Goal: Information Seeking & Learning: Learn about a topic

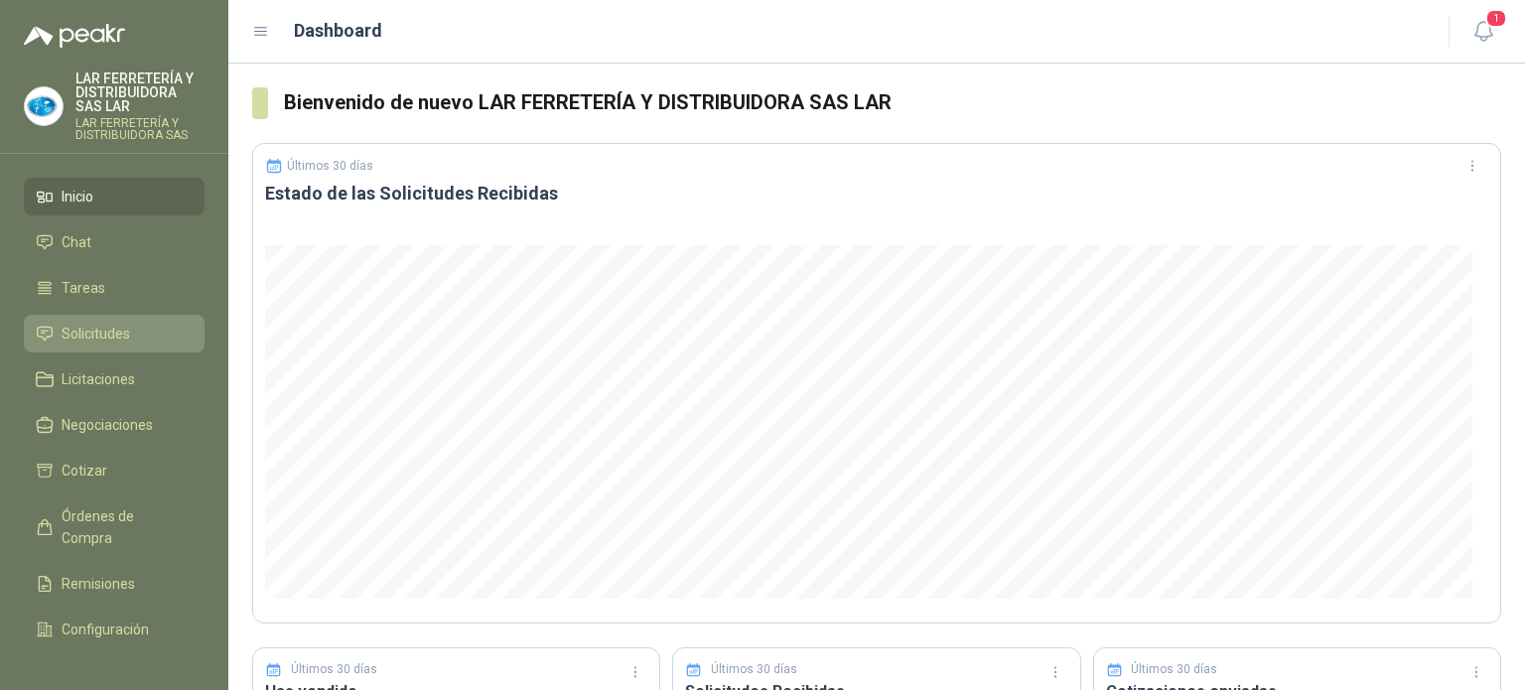
click at [91, 330] on span "Solicitudes" at bounding box center [96, 334] width 69 height 22
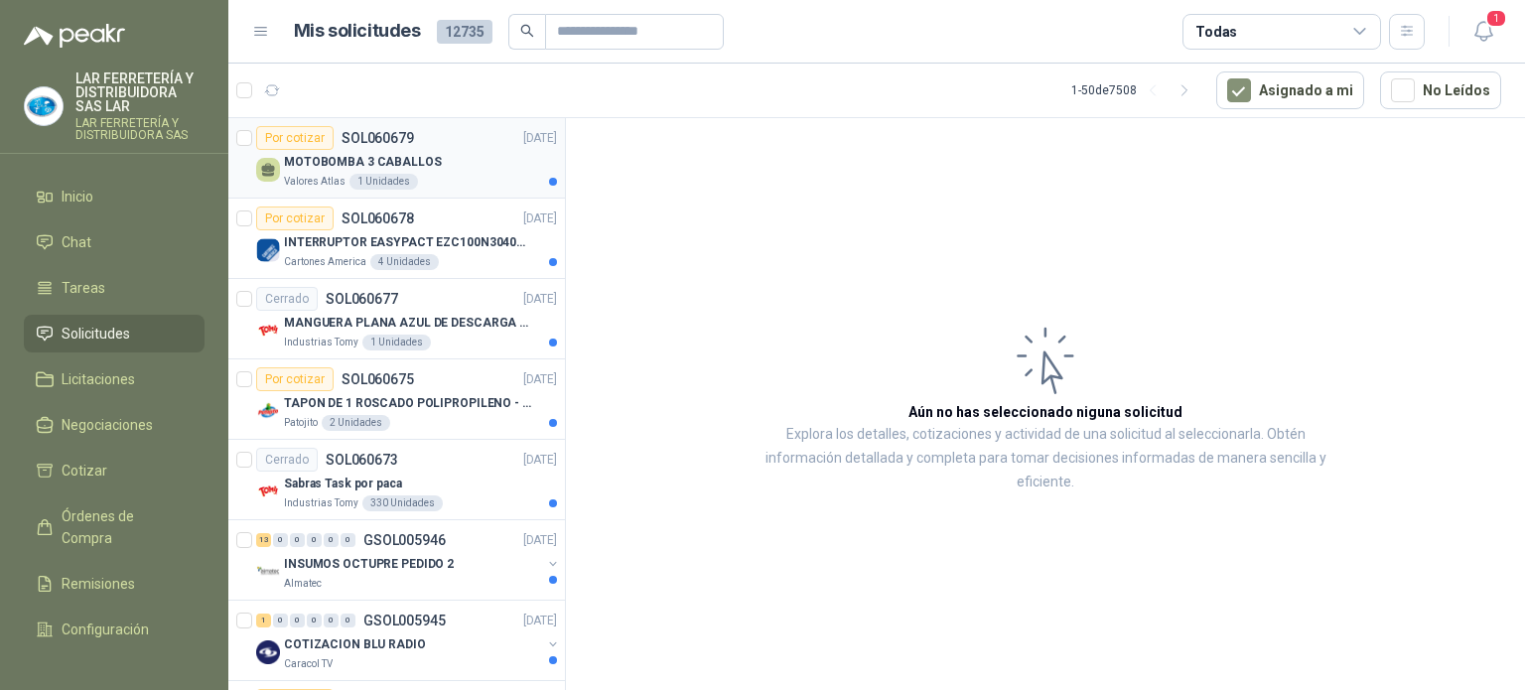
click at [449, 156] on div "MOTOBOMBA 3 CABALLOS" at bounding box center [420, 162] width 273 height 24
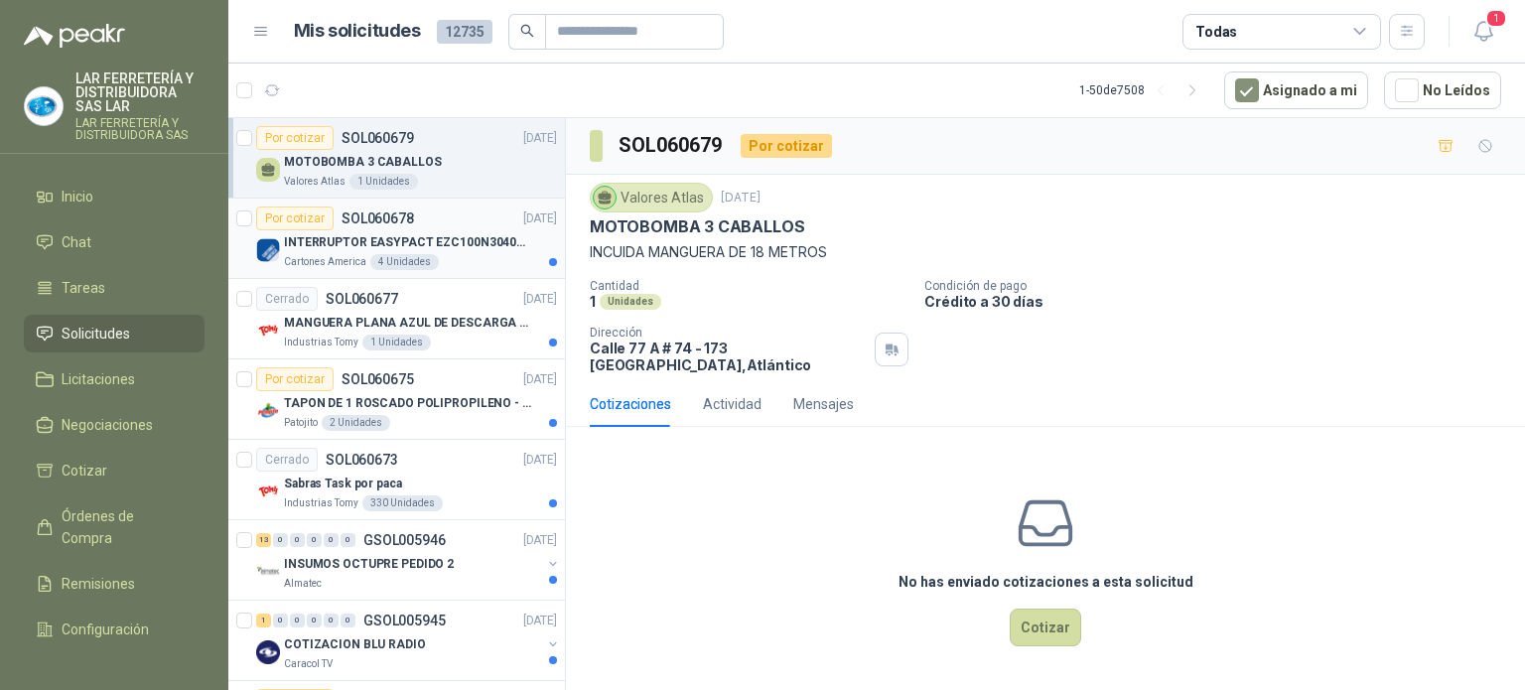
click at [456, 249] on p "INTERRUPTOR EASYPACT EZC100N3040C 40AMP 25K [PERSON_NAME]" at bounding box center [407, 242] width 247 height 19
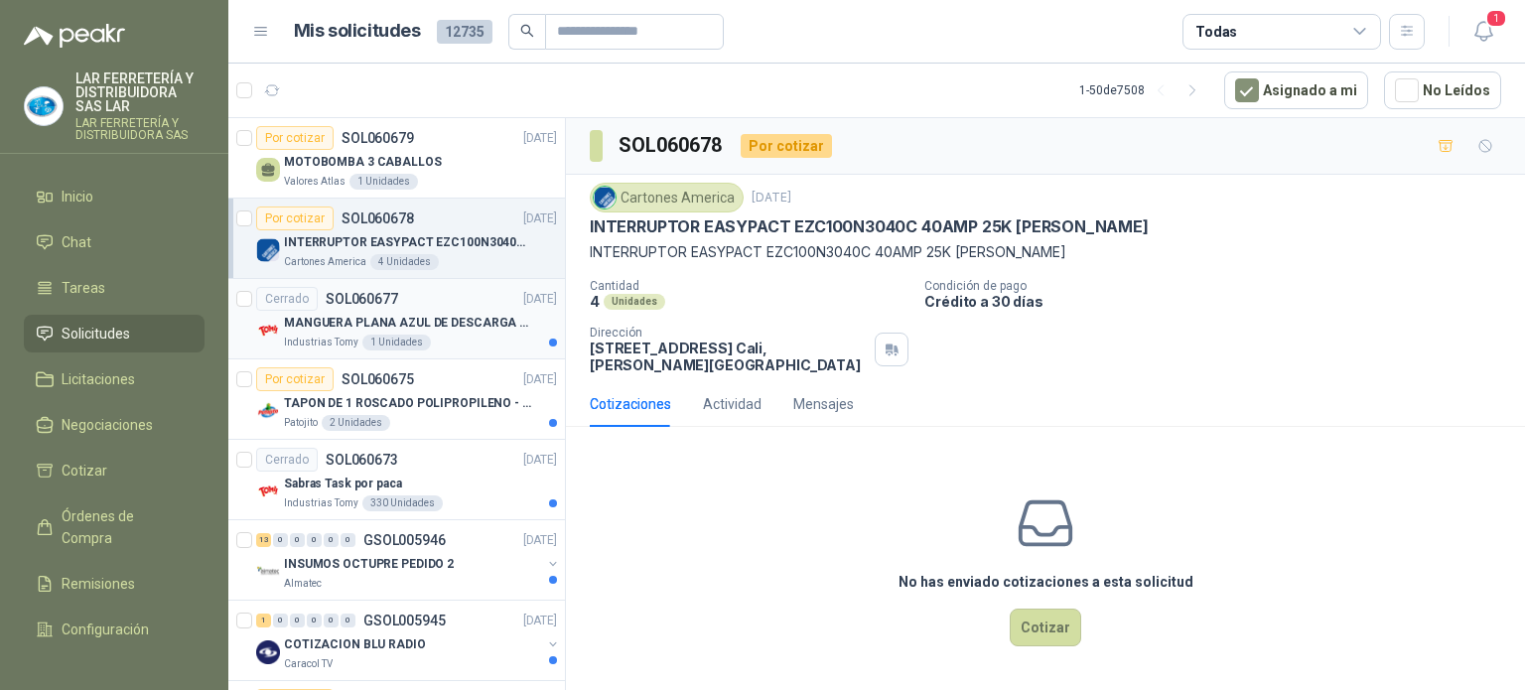
click at [461, 328] on p "MANGUERA PLANA AZUL DE DESCARGA 60 PSI X 20 METROS CON UNION DE 6” MAS ABRAZADE…" at bounding box center [407, 323] width 247 height 19
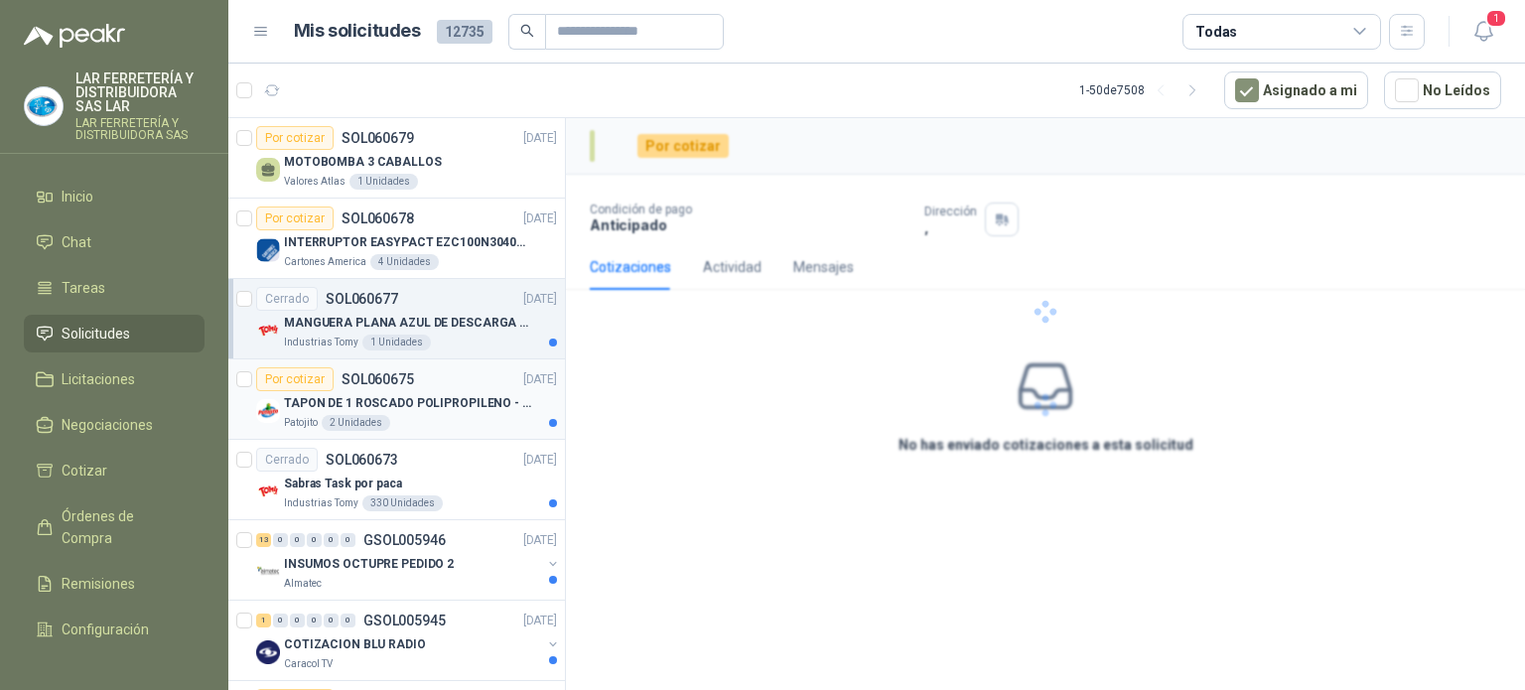
click at [466, 394] on p "TAPON DE 1 ROSCADO POLIPROPILENO - HEMBRA NPT" at bounding box center [407, 403] width 247 height 19
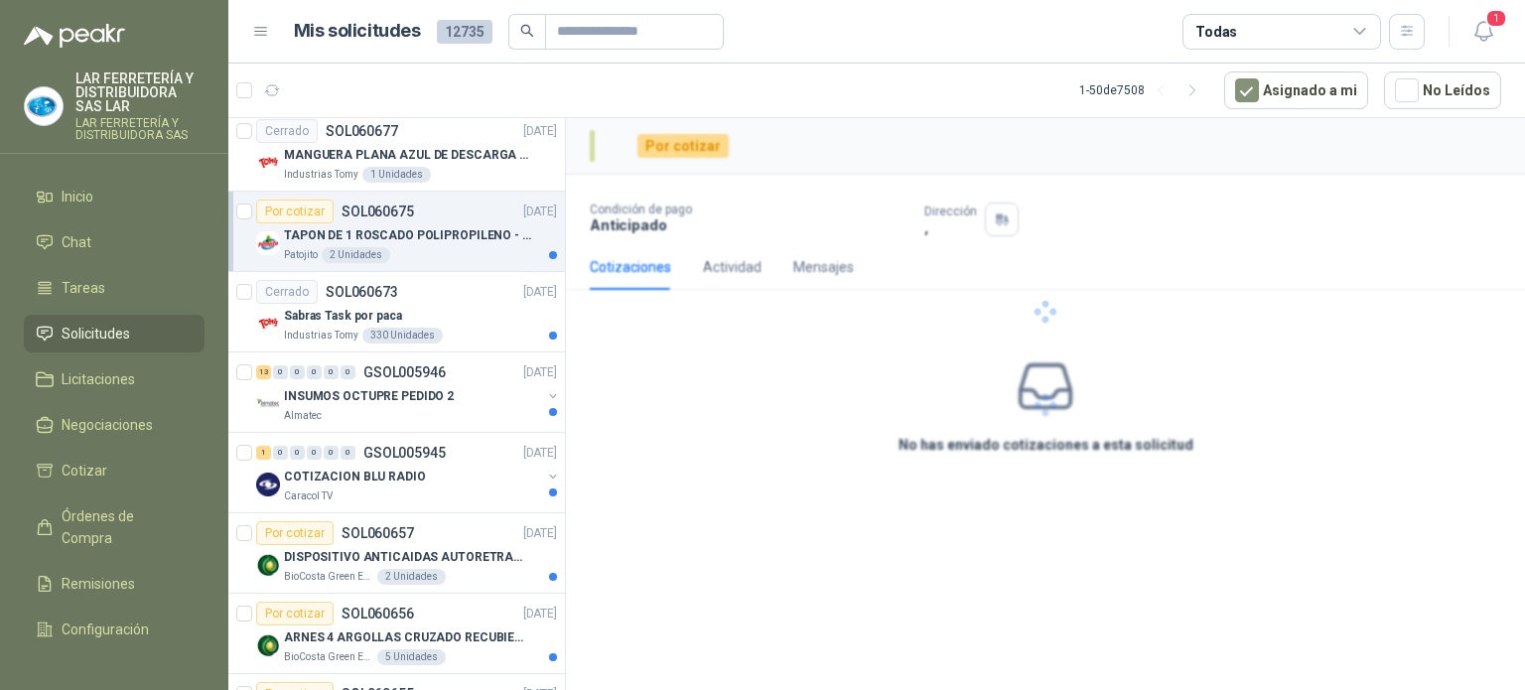
scroll to position [199, 0]
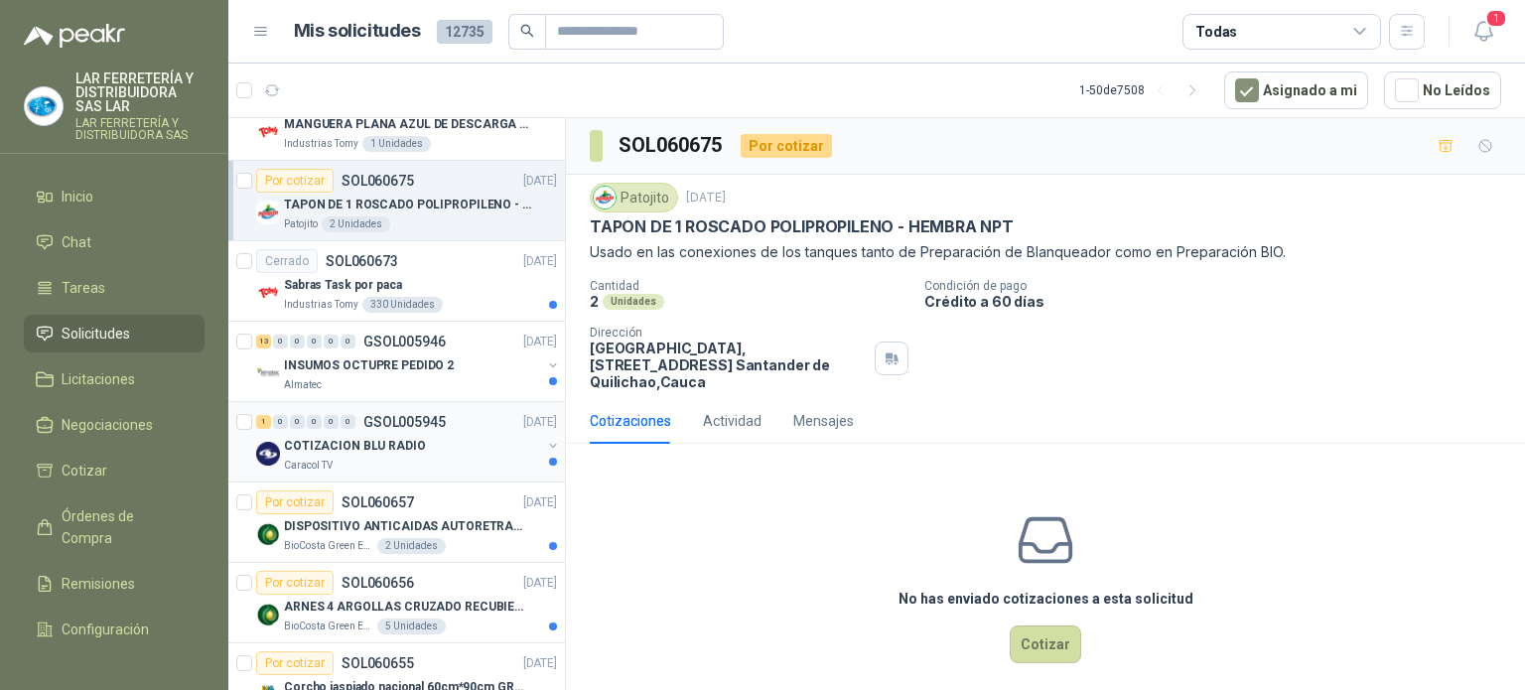
click at [441, 464] on div "Caracol TV" at bounding box center [412, 466] width 257 height 16
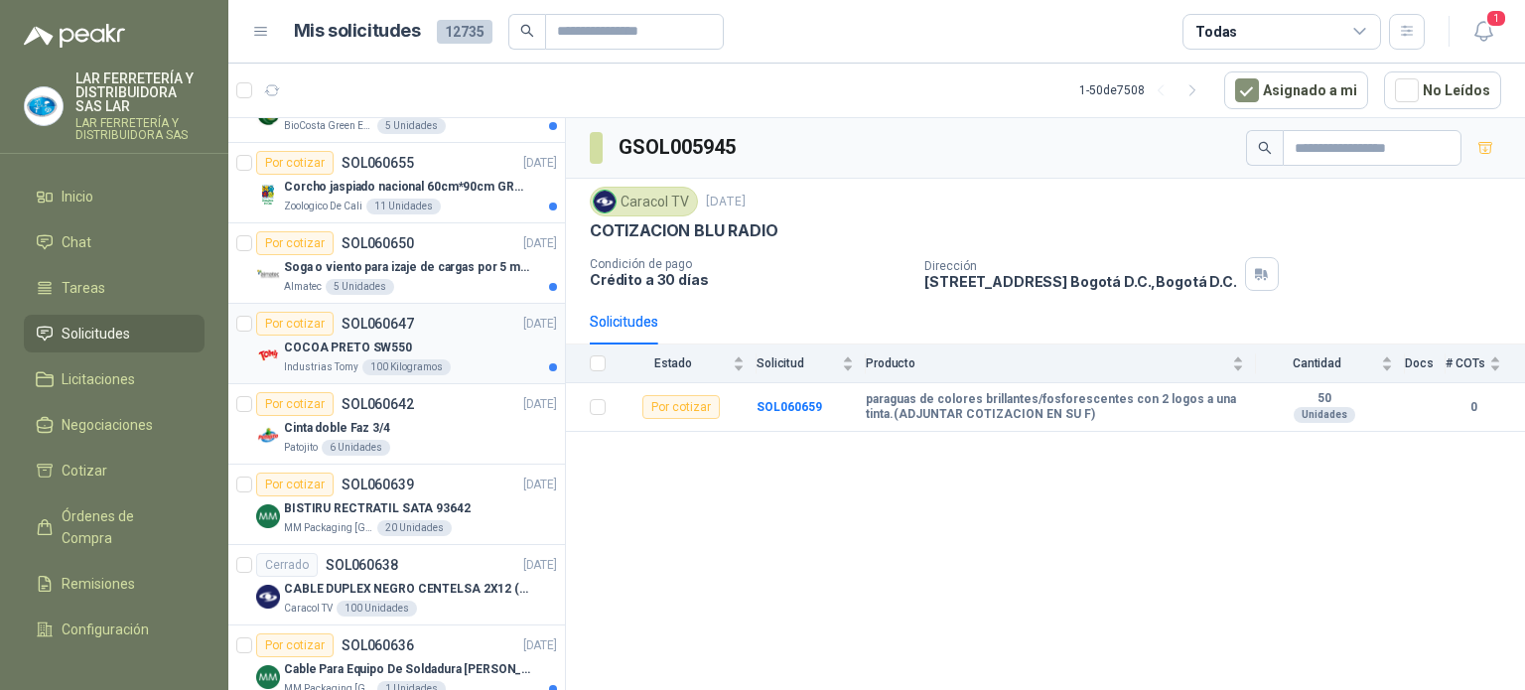
scroll to position [894, 0]
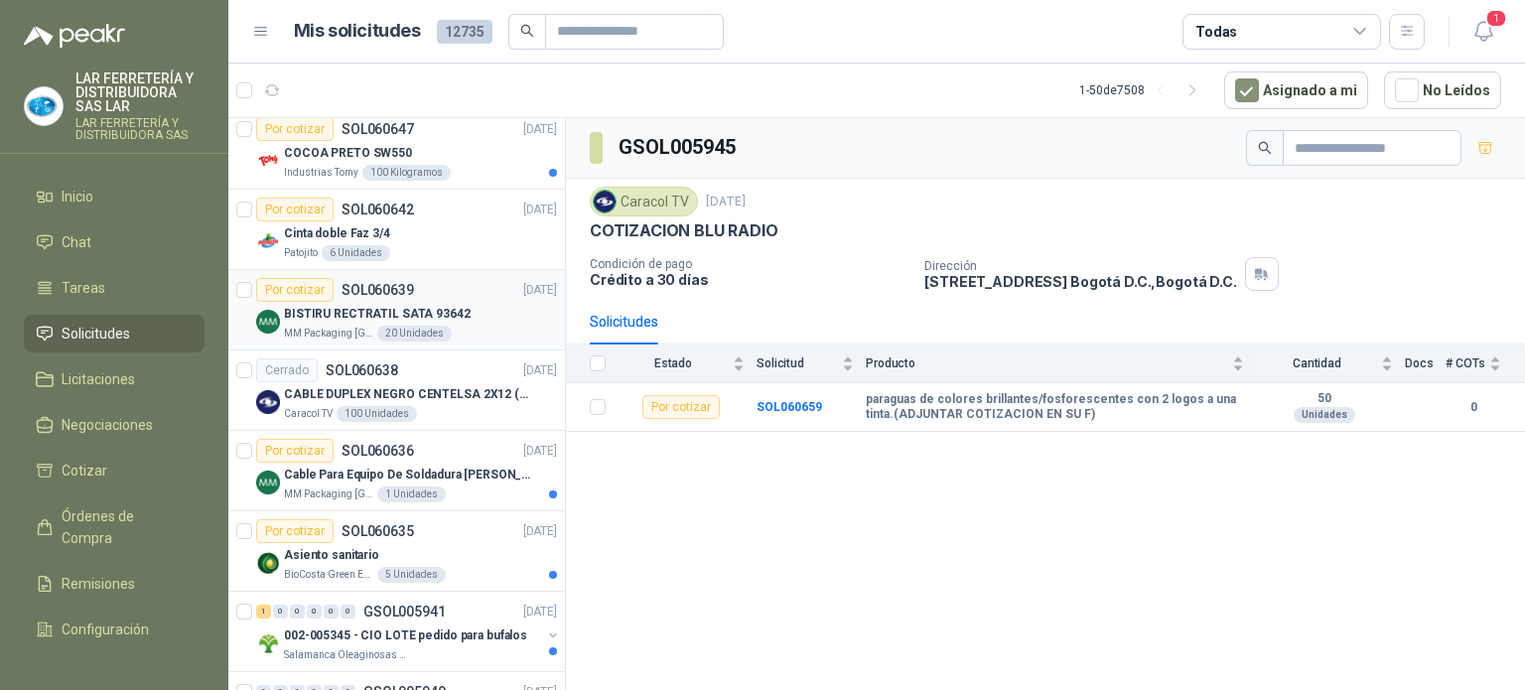
click at [306, 308] on p "BISTIRU RECTRATIL SATA 93642" at bounding box center [377, 314] width 187 height 19
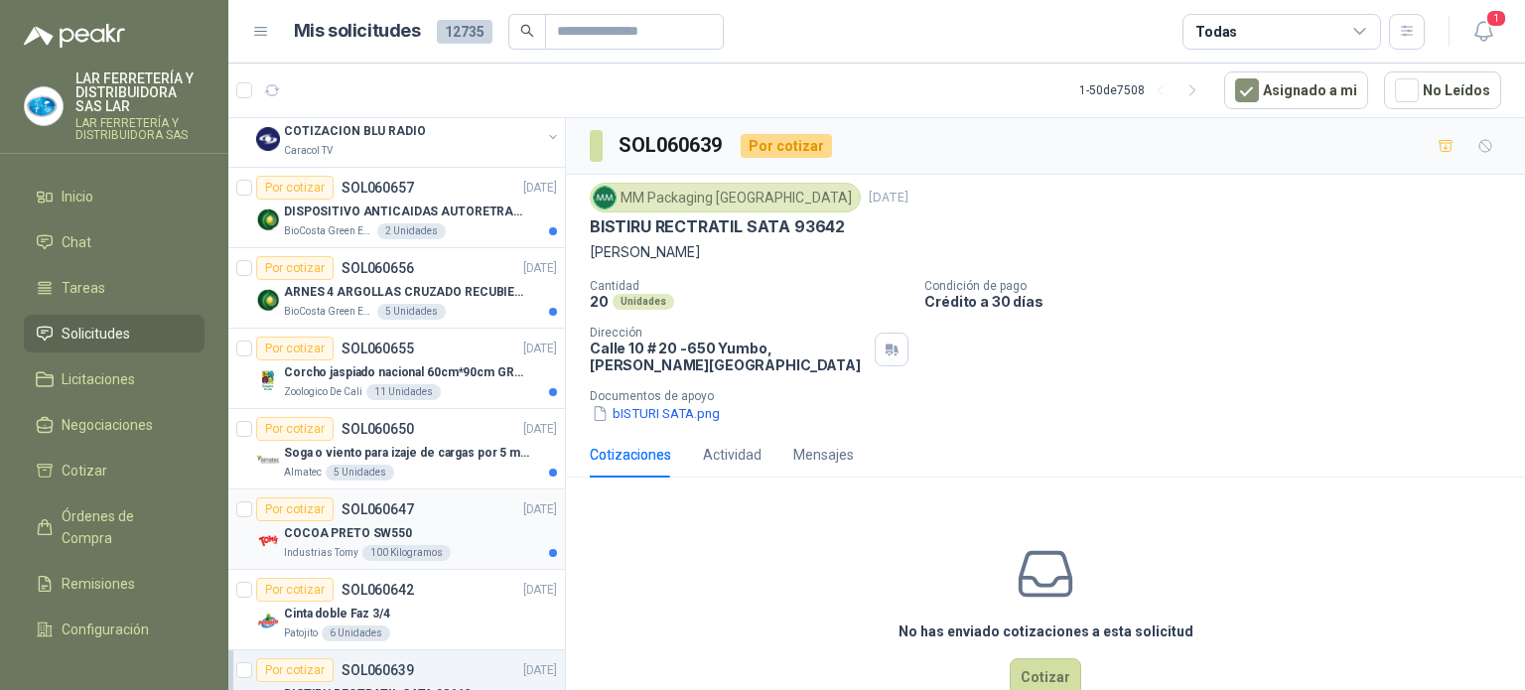
scroll to position [497, 0]
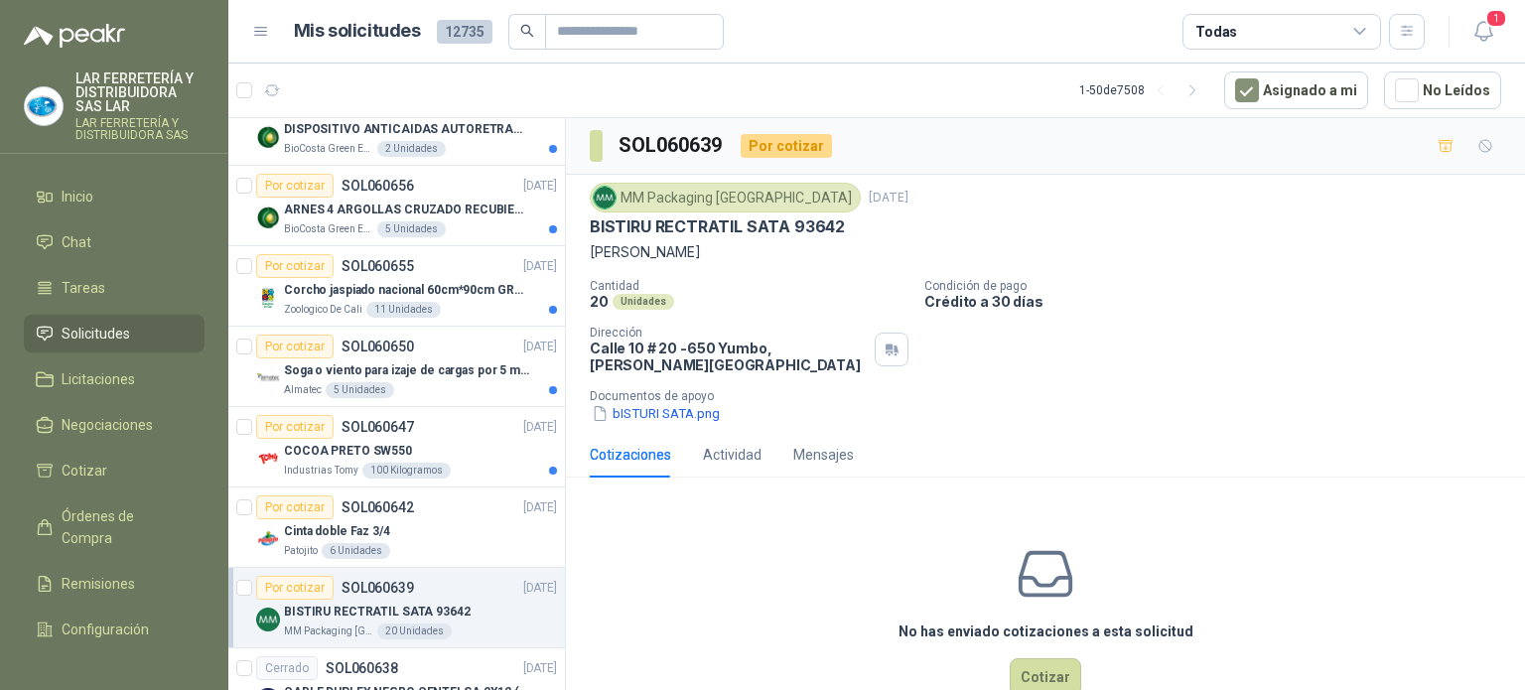
click at [643, 551] on div "No has enviado cotizaciones a esta solicitud Cotizar" at bounding box center [1045, 620] width 959 height 253
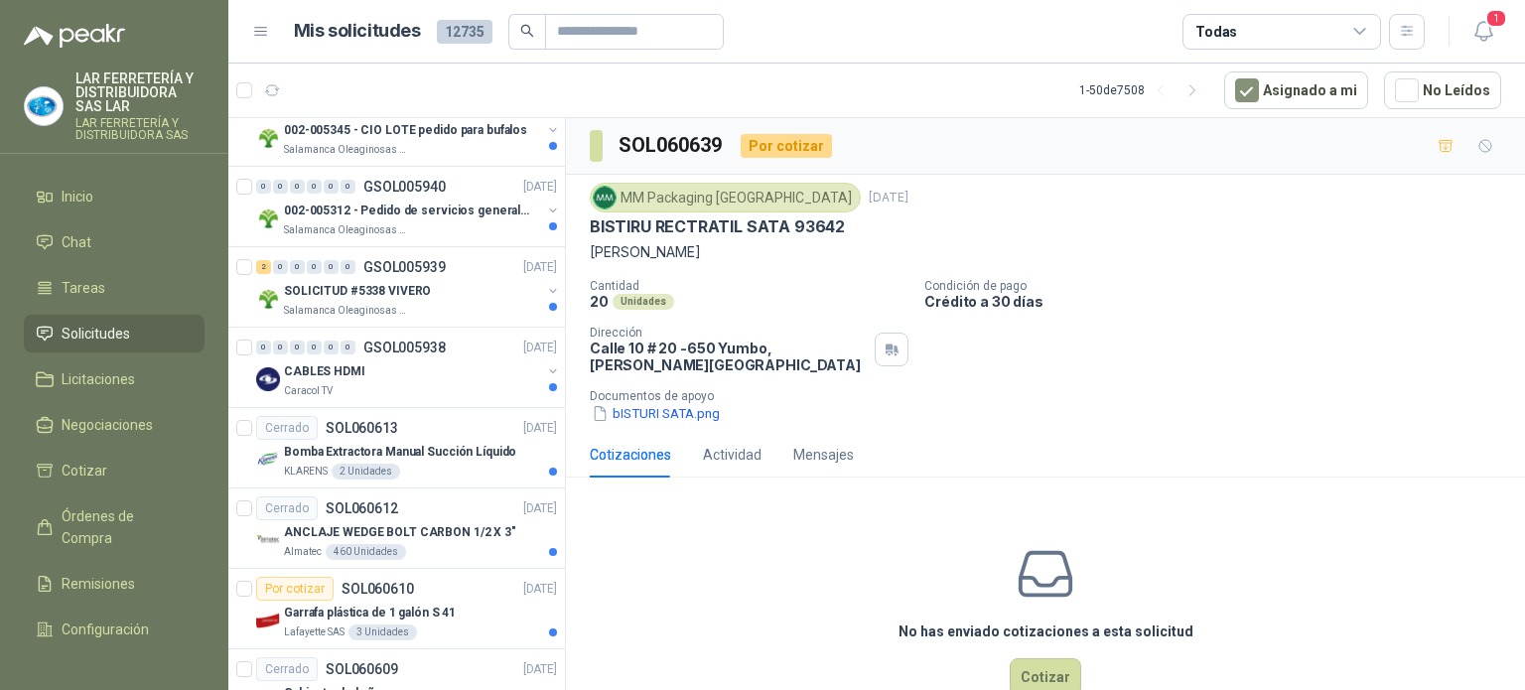
scroll to position [1490, 0]
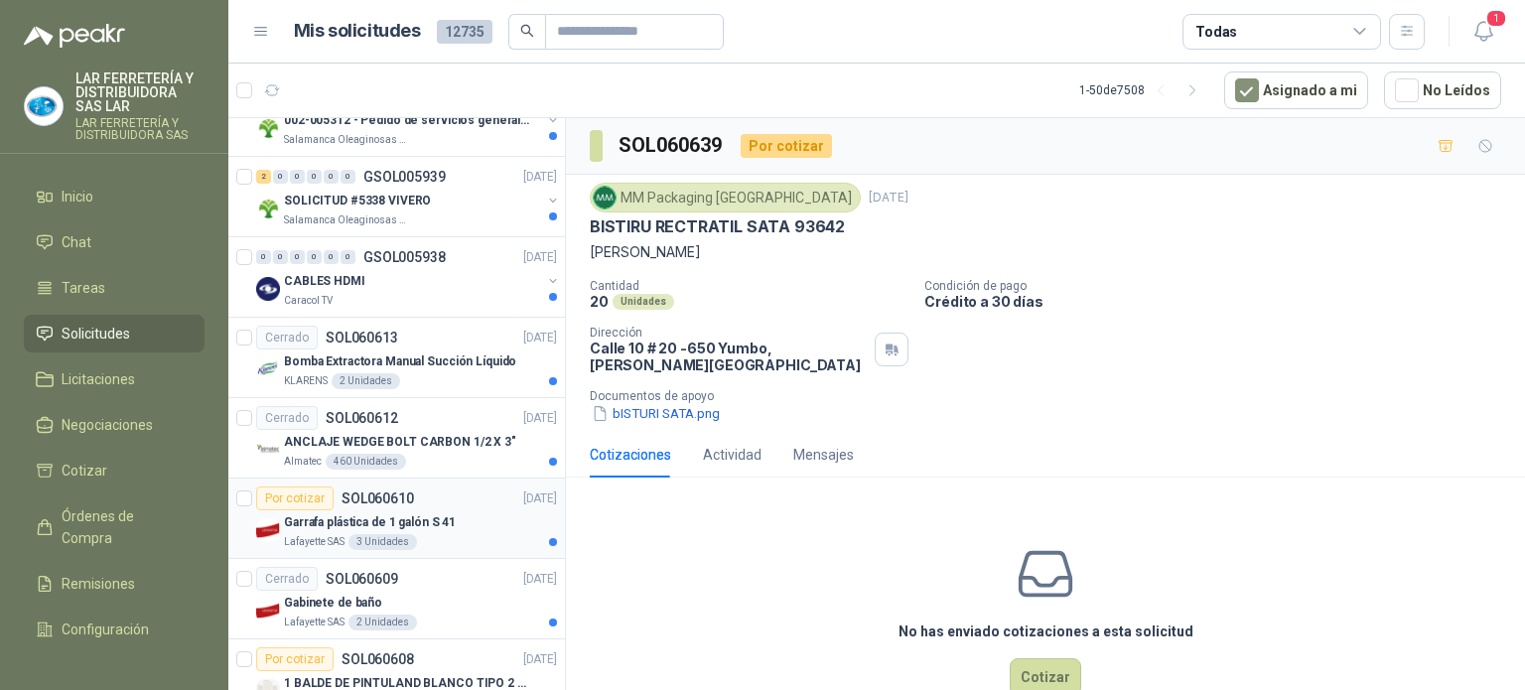
click at [461, 523] on div "Garrafa plástica de 1 galón S 41" at bounding box center [420, 522] width 273 height 24
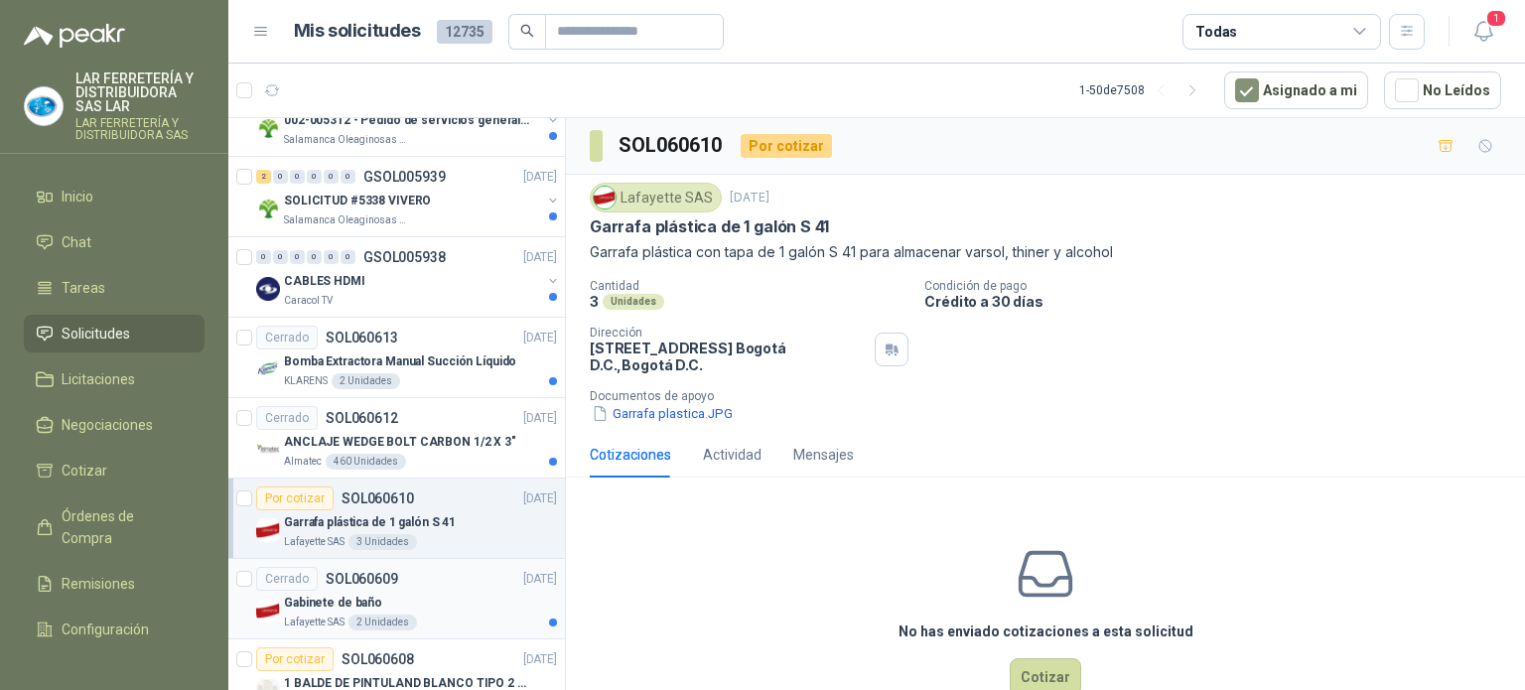
click at [401, 583] on div "Cerrado SOL060609 [DATE]" at bounding box center [406, 579] width 301 height 24
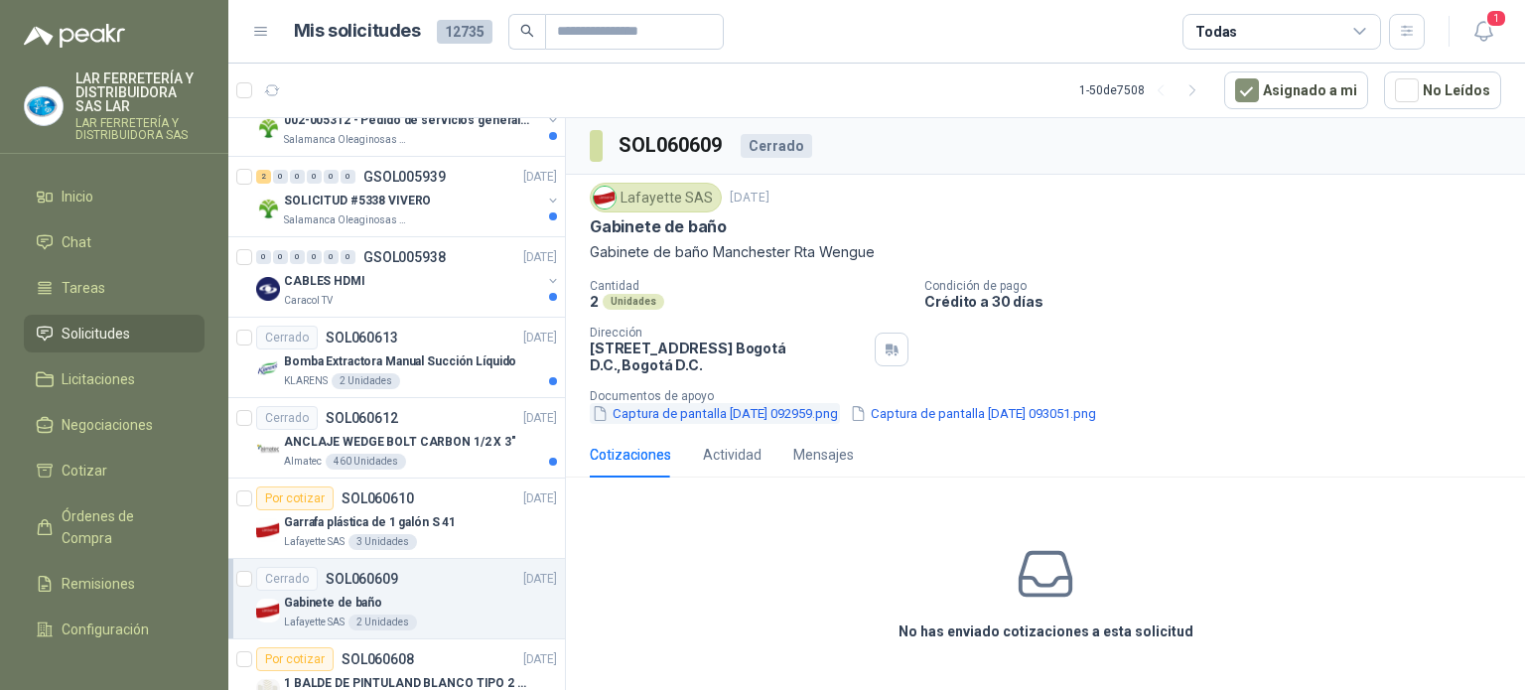
click at [663, 415] on button "Captura de pantalla [DATE] 092959.png" at bounding box center [715, 413] width 250 height 21
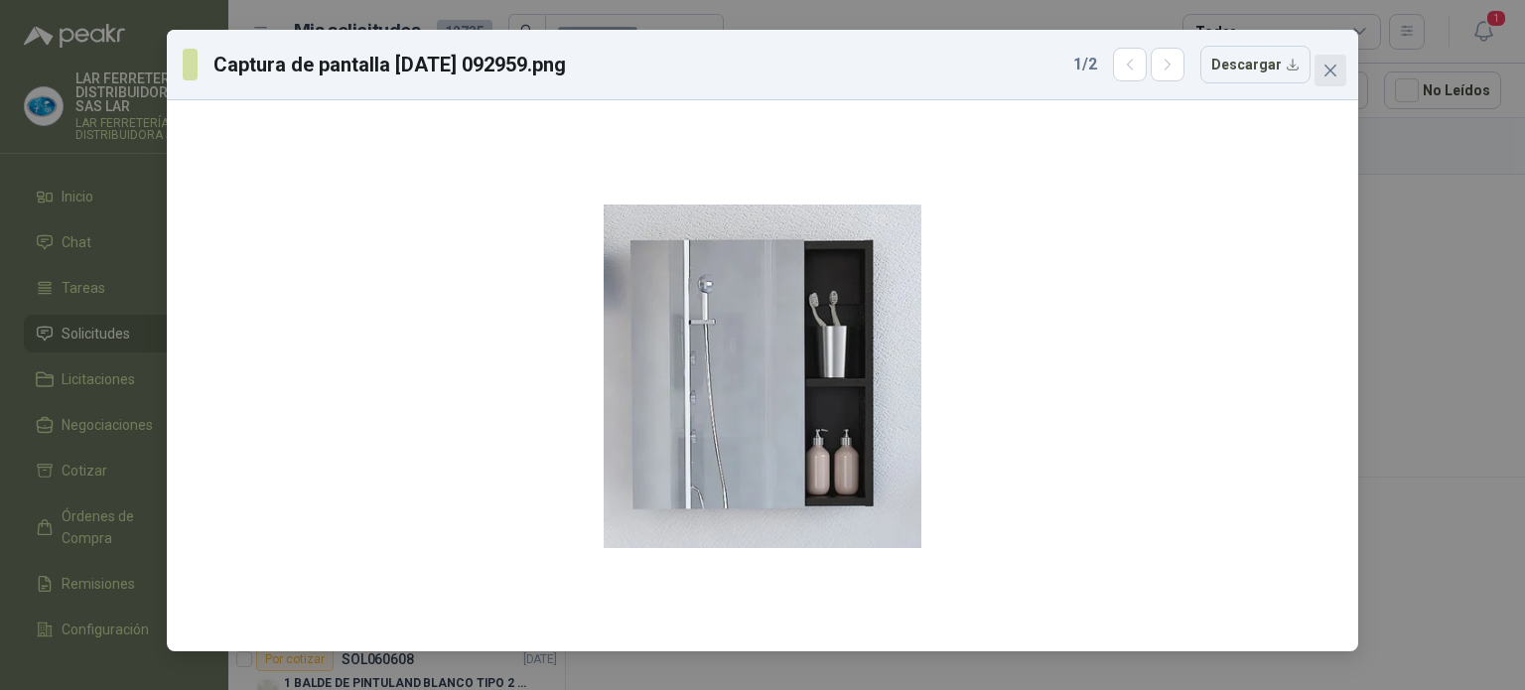
click at [1323, 71] on icon "close" at bounding box center [1331, 71] width 16 height 16
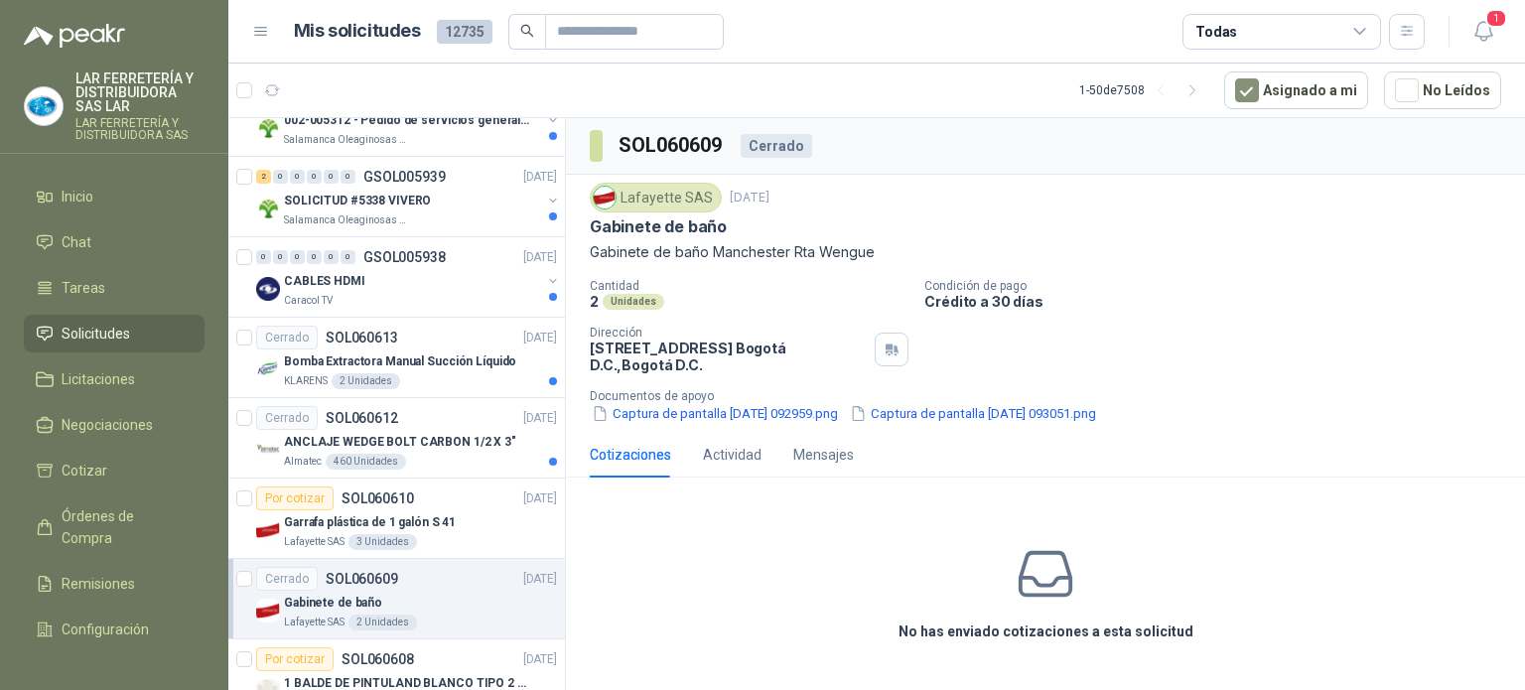
click at [960, 396] on p "Documentos de apoyo" at bounding box center [1053, 396] width 927 height 14
click at [962, 404] on button "Captura de pantalla [DATE] 093051.png" at bounding box center [973, 413] width 250 height 21
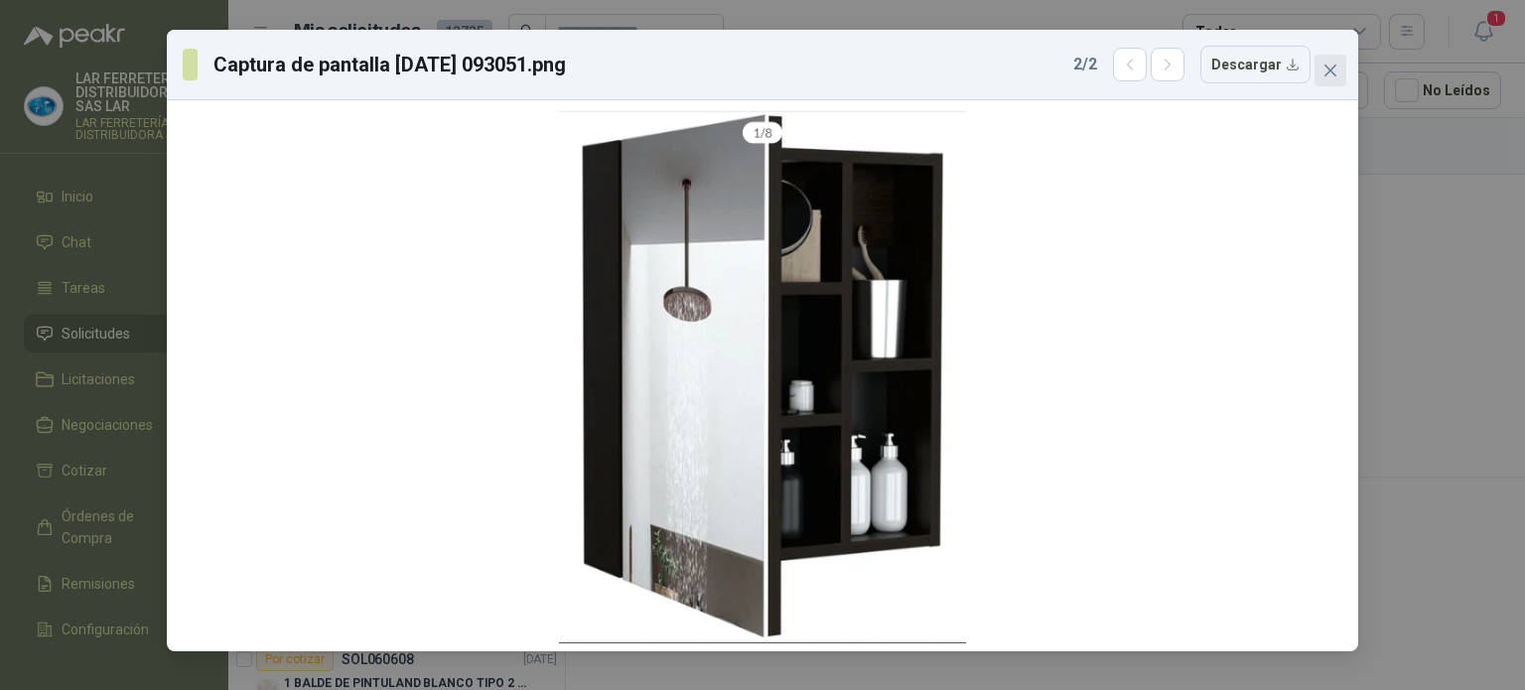
click at [1327, 71] on icon "close" at bounding box center [1331, 71] width 16 height 16
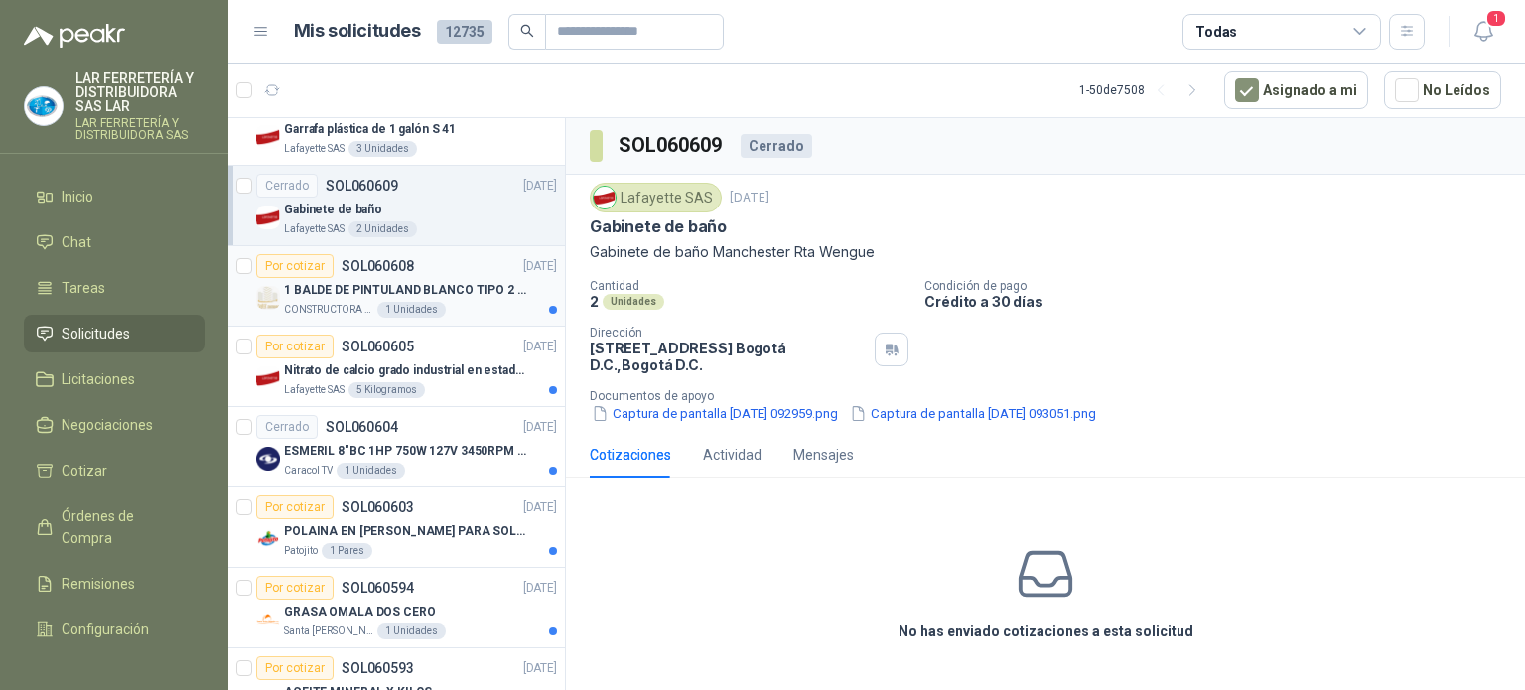
scroll to position [1887, 0]
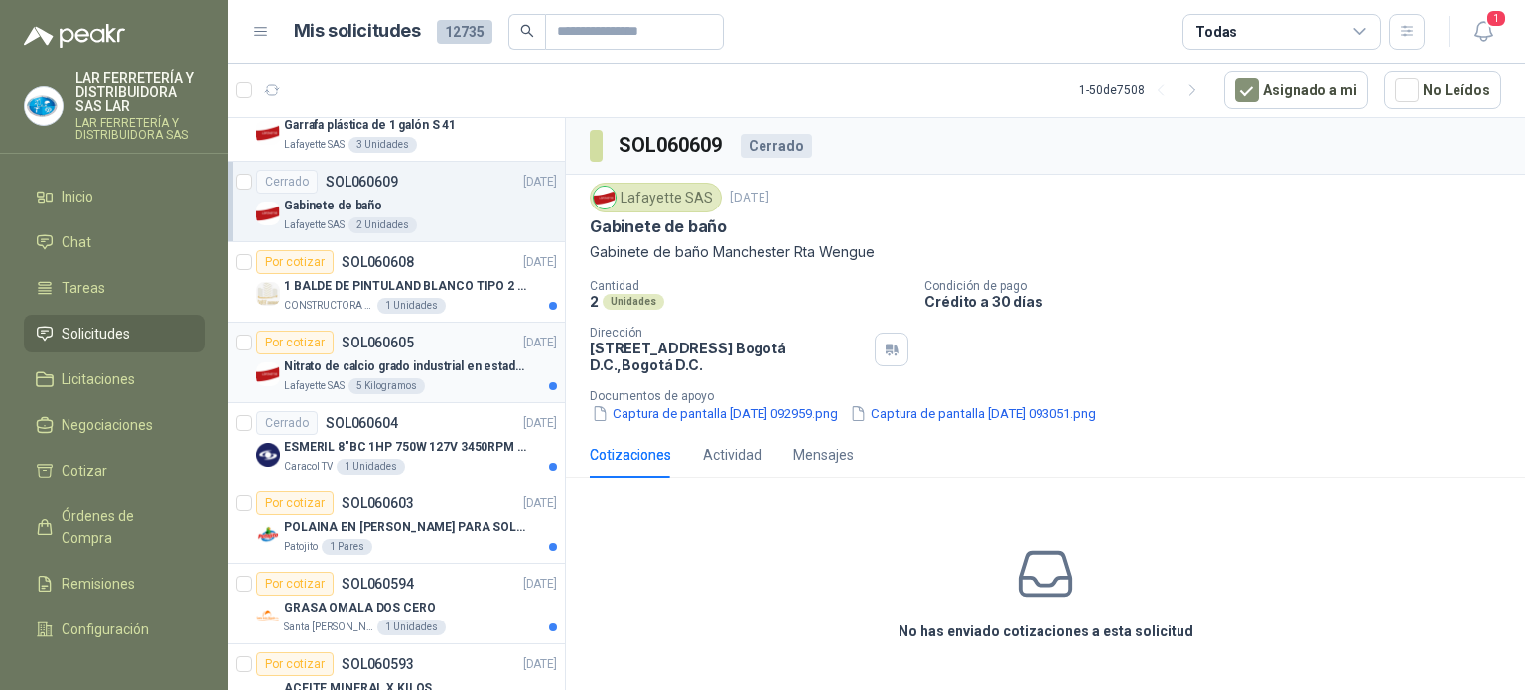
click at [473, 378] on div "Lafayette SAS 5 Kilogramos" at bounding box center [420, 386] width 273 height 16
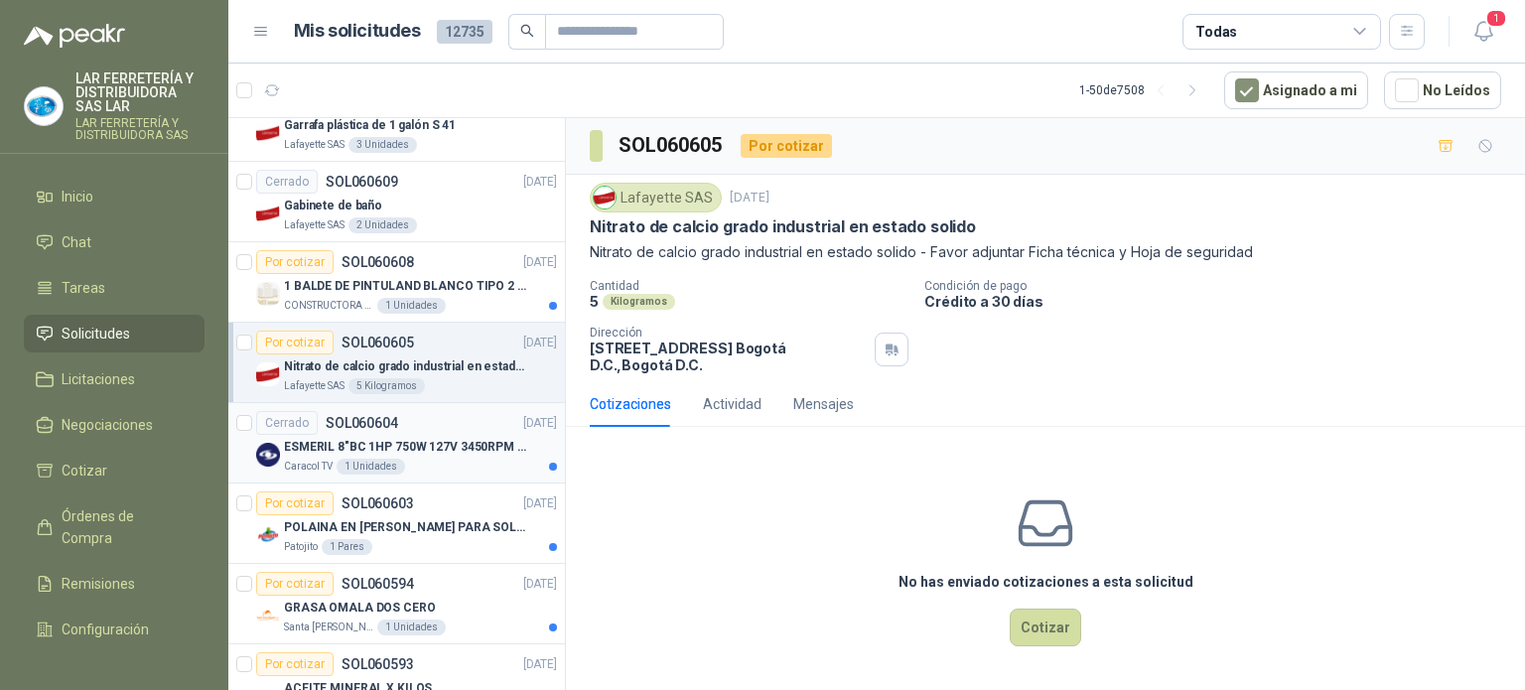
click at [461, 439] on p "ESMERIL 8"BC 1HP 750W 127V 3450RPM URREA" at bounding box center [407, 447] width 247 height 19
